Goal: Check status: Check status

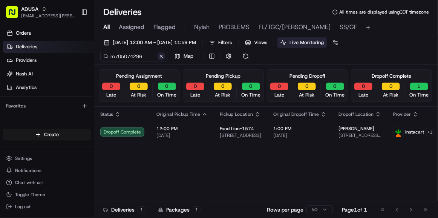
click at [163, 56] on button at bounding box center [162, 56] width 8 height 8
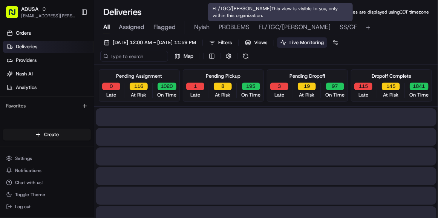
click at [340, 24] on span "SS/GF" at bounding box center [348, 27] width 17 height 9
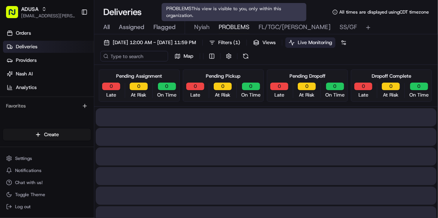
click at [232, 28] on span "PROBLEMS" at bounding box center [234, 27] width 31 height 9
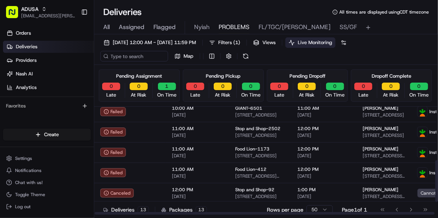
scroll to position [172, 0]
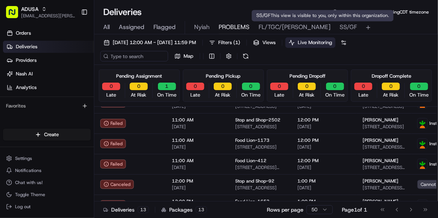
click at [340, 25] on span "SS/GF" at bounding box center [348, 27] width 17 height 9
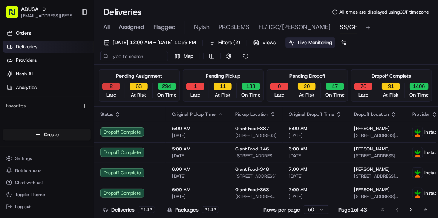
click at [113, 84] on button "2" at bounding box center [111, 87] width 18 height 8
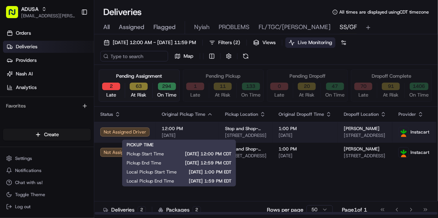
click at [201, 129] on span "12:00 PM" at bounding box center [187, 129] width 51 height 6
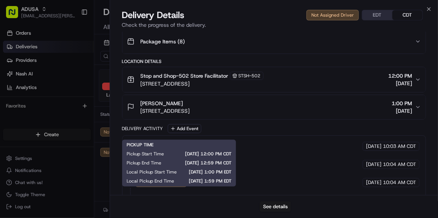
scroll to position [235, 0]
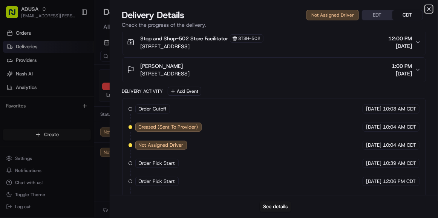
click at [429, 8] on icon "button" at bounding box center [429, 9] width 6 height 6
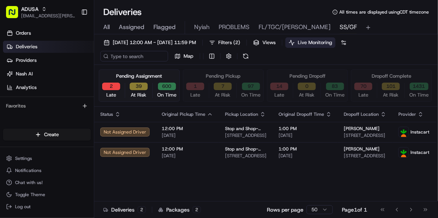
click at [107, 27] on span "All" at bounding box center [106, 27] width 6 height 9
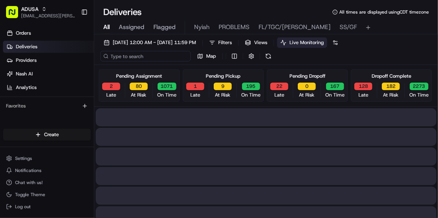
click at [149, 57] on input at bounding box center [145, 56] width 91 height 11
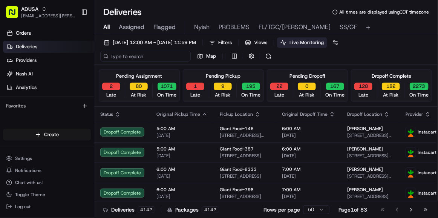
paste input "m708541454"
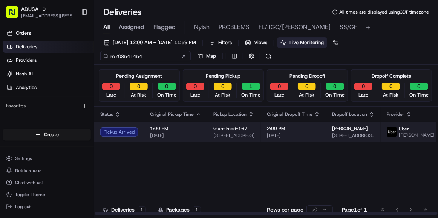
type input "m708541454"
click at [193, 134] on span "[DATE]" at bounding box center [175, 135] width 51 height 6
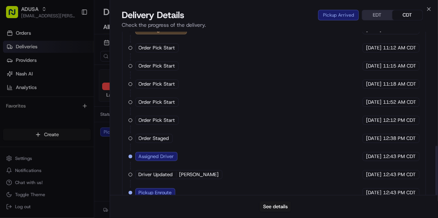
scroll to position [379, 0]
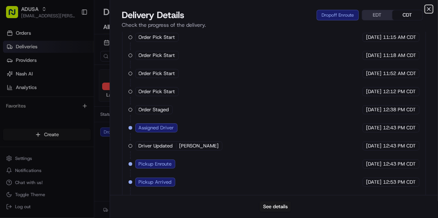
click at [430, 7] on icon "button" at bounding box center [429, 9] width 6 height 6
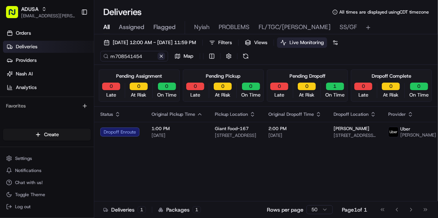
click at [163, 54] on button at bounding box center [162, 56] width 8 height 8
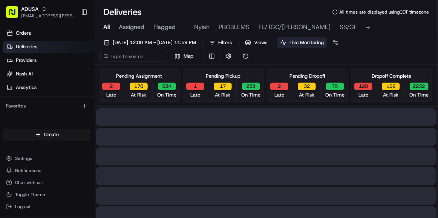
click at [106, 26] on span "All" at bounding box center [106, 27] width 6 height 9
click at [133, 58] on input at bounding box center [145, 56] width 91 height 11
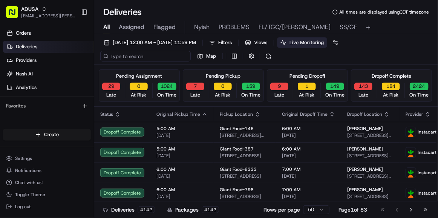
paste input "m709275720"
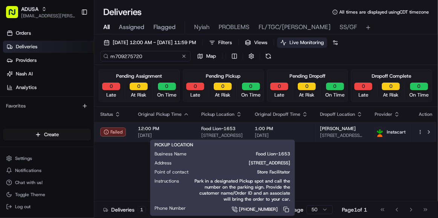
type input "m709275720"
click at [246, 134] on td "Food Lion-1653 [STREET_ADDRESS]" at bounding box center [222, 132] width 54 height 20
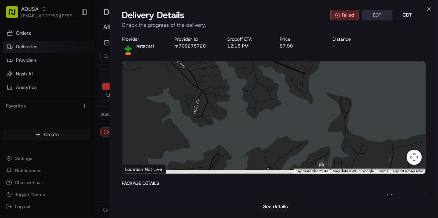
drag, startPoint x: 338, startPoint y: 142, endPoint x: 327, endPoint y: 69, distance: 74.0
click at [327, 69] on div at bounding box center [275, 117] width 304 height 112
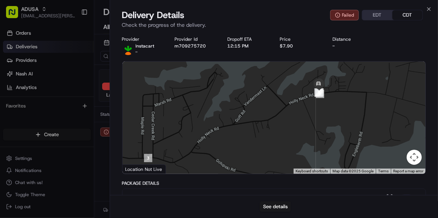
drag, startPoint x: 318, startPoint y: 110, endPoint x: 329, endPoint y: 106, distance: 11.5
click at [329, 106] on div at bounding box center [275, 117] width 304 height 112
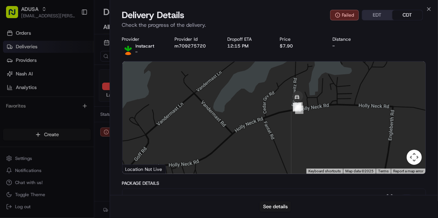
drag, startPoint x: 328, startPoint y: 102, endPoint x: 314, endPoint y: 135, distance: 35.7
click at [314, 137] on div at bounding box center [275, 117] width 304 height 112
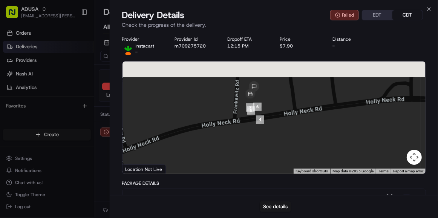
drag, startPoint x: 279, startPoint y: 107, endPoint x: 283, endPoint y: 114, distance: 8.0
click at [283, 114] on div at bounding box center [275, 117] width 304 height 112
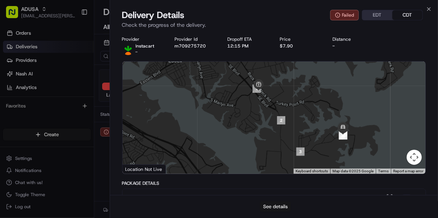
click at [269, 205] on button "See details" at bounding box center [275, 206] width 31 height 11
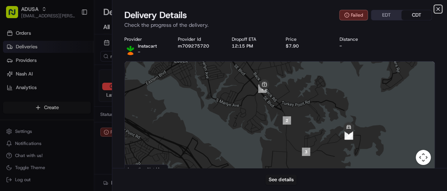
click at [438, 8] on icon "button" at bounding box center [438, 9] width 6 height 6
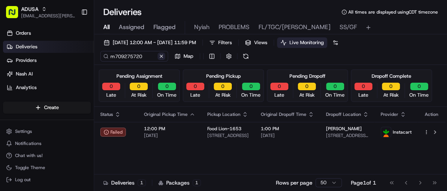
click at [160, 56] on button at bounding box center [162, 56] width 8 height 8
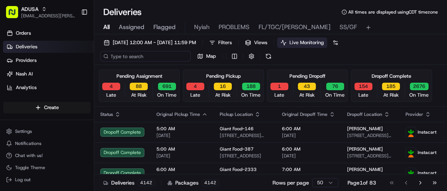
click at [126, 58] on input at bounding box center [145, 56] width 91 height 11
click at [138, 57] on input at bounding box center [145, 56] width 91 height 11
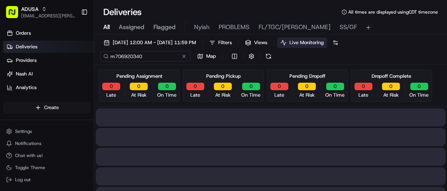
type input "m706920340"
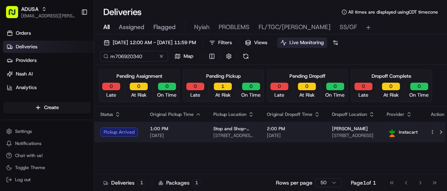
click at [188, 134] on span "[DATE]" at bounding box center [175, 135] width 51 height 6
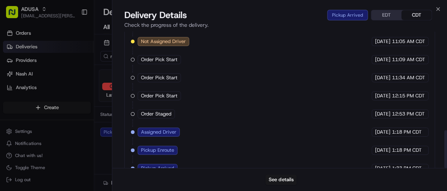
scroll to position [352, 0]
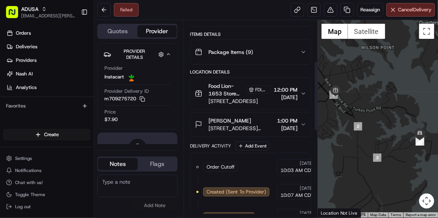
scroll to position [115, 0]
